Goal: Navigation & Orientation: Find specific page/section

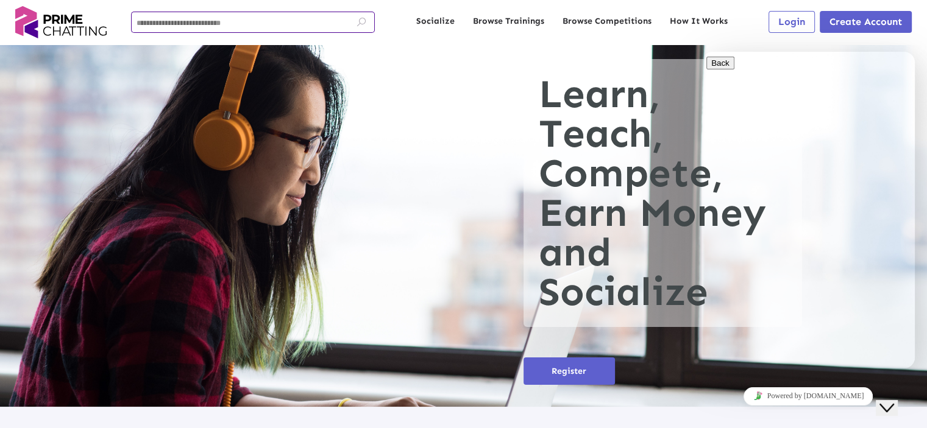
click at [272, 25] on input at bounding box center [252, 23] width 233 height 9
click at [48, 26] on img at bounding box center [60, 22] width 91 height 32
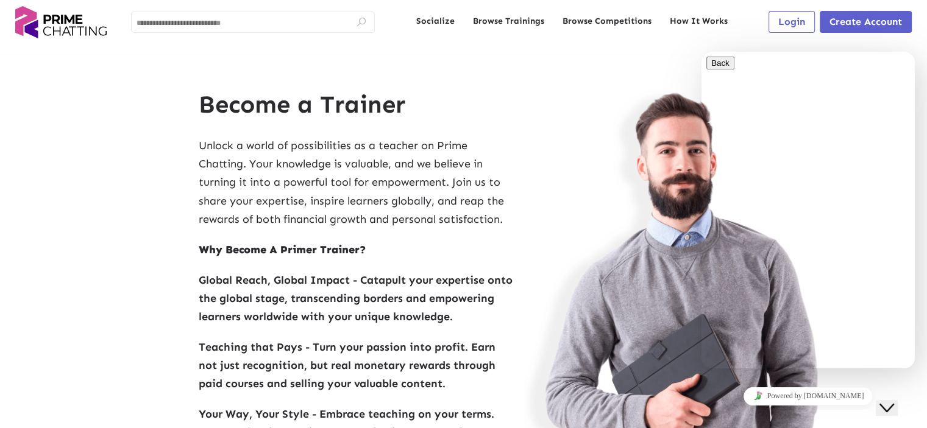
scroll to position [2507, 0]
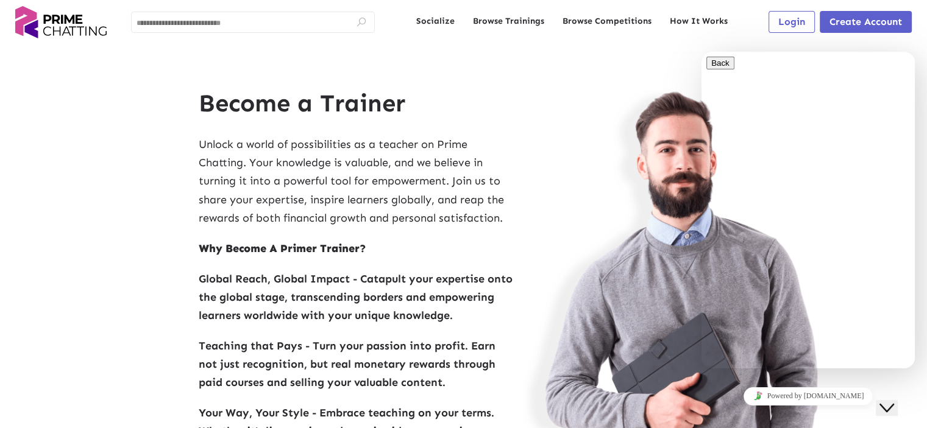
click at [891, 401] on icon "Close Chat This icon closes the chat window." at bounding box center [886, 408] width 15 height 15
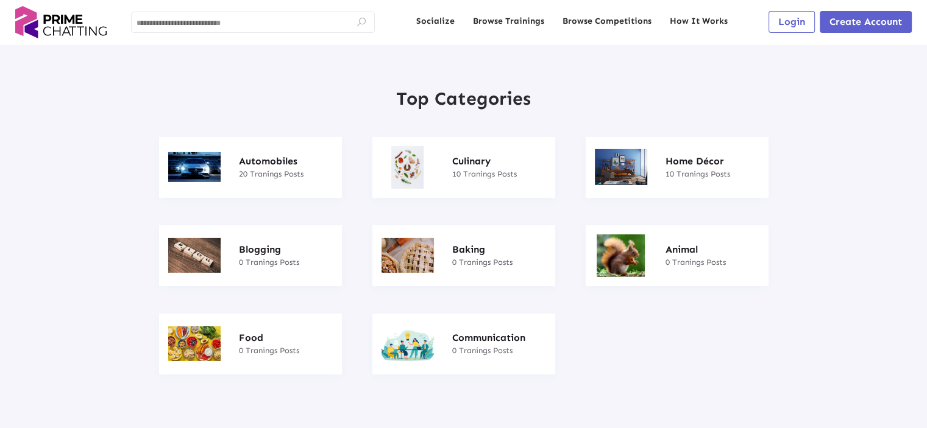
scroll to position [3923, 0]
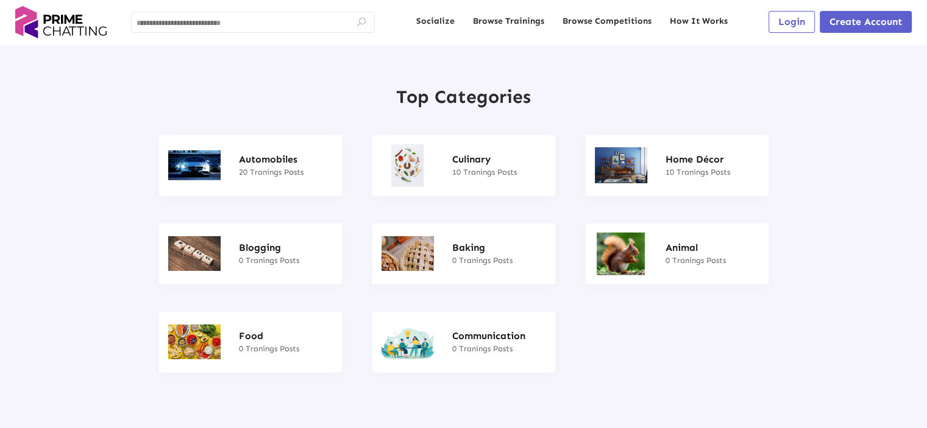
click at [690, 165] on h4 "Home Décor" at bounding box center [712, 159] width 94 height 11
